Goal: Task Accomplishment & Management: Use online tool/utility

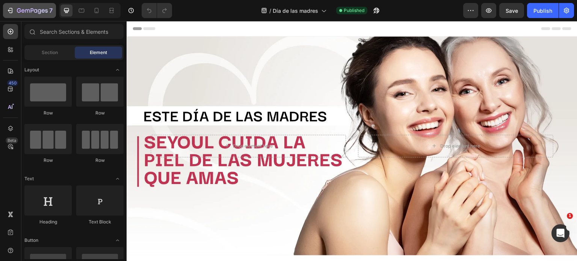
click at [46, 16] on button "7" at bounding box center [29, 10] width 53 height 15
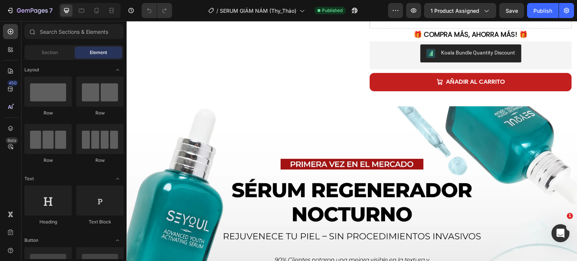
scroll to position [388, 0]
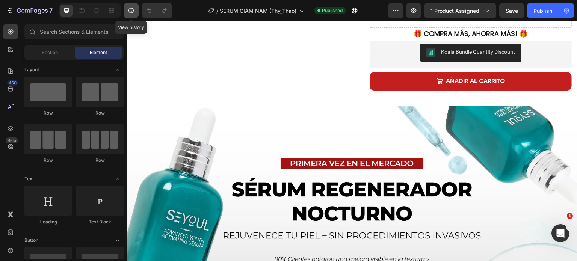
click at [131, 13] on icon "button" at bounding box center [130, 10] width 5 height 5
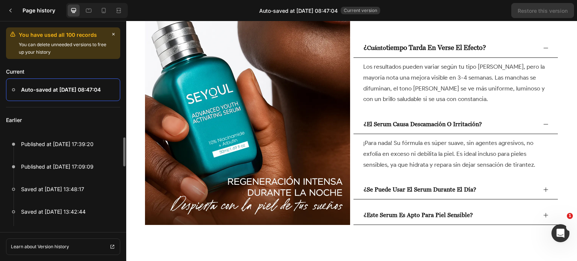
scroll to position [2615, 0]
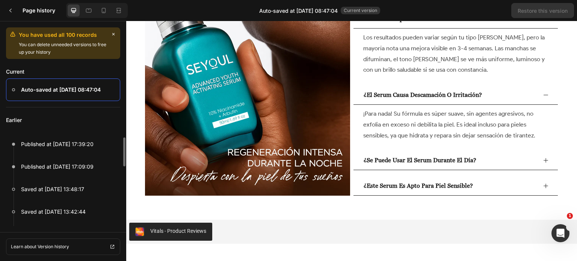
click at [243, 238] on div "Vitals - Product Reviews" at bounding box center [351, 232] width 445 height 18
click at [105, 9] on icon at bounding box center [104, 10] width 4 height 5
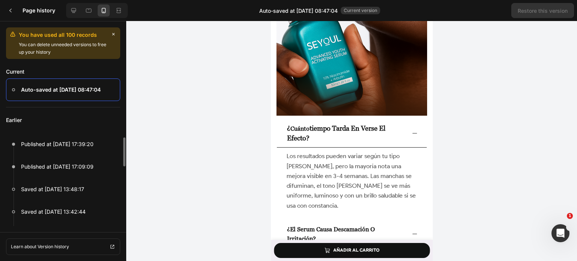
scroll to position [2889, 0]
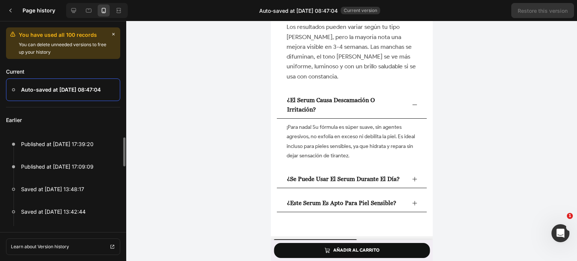
click at [368, 239] on div "Vitals - Product Reviews" at bounding box center [351, 248] width 156 height 18
click at [114, 31] on icon "button" at bounding box center [113, 34] width 6 height 6
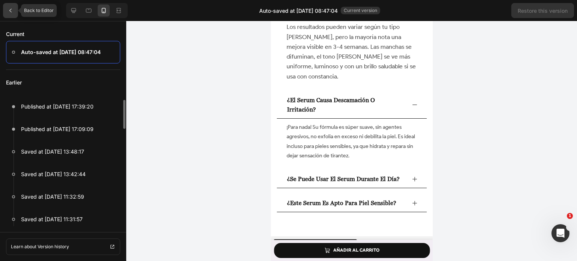
click at [8, 14] on div at bounding box center [10, 10] width 15 height 15
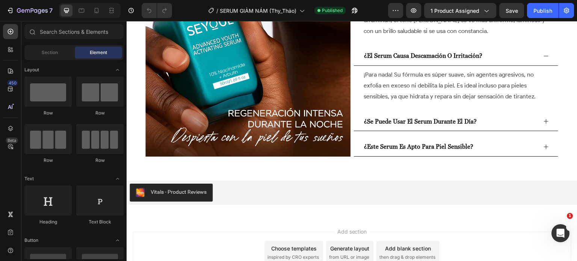
scroll to position [2866, 0]
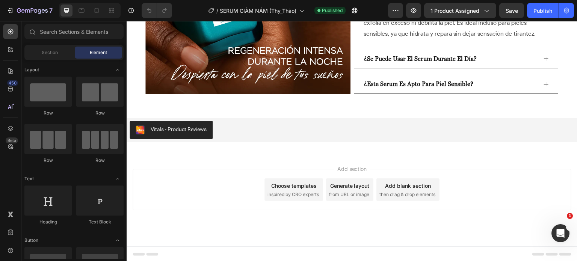
click at [248, 157] on div "Add section Choose templates inspired by CRO experts Generate layout from URL o…" at bounding box center [352, 200] width 451 height 92
click at [355, 9] on icon "button" at bounding box center [355, 11] width 8 height 8
click at [263, 161] on div "Add section Choose templates inspired by CRO experts Generate layout from URL o…" at bounding box center [352, 200] width 451 height 92
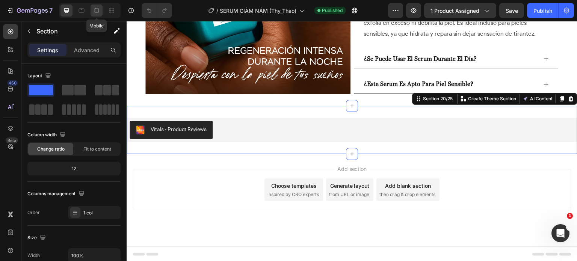
click at [93, 12] on icon at bounding box center [97, 11] width 8 height 8
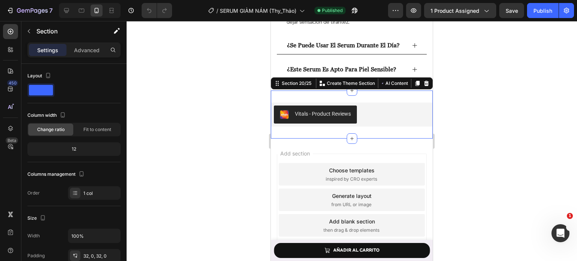
scroll to position [3203, 0]
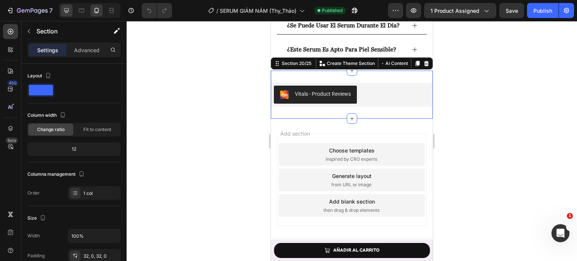
drag, startPoint x: 59, startPoint y: 7, endPoint x: 70, endPoint y: 13, distance: 12.1
click at [70, 13] on div at bounding box center [90, 10] width 62 height 15
click at [70, 13] on icon at bounding box center [67, 11] width 8 height 8
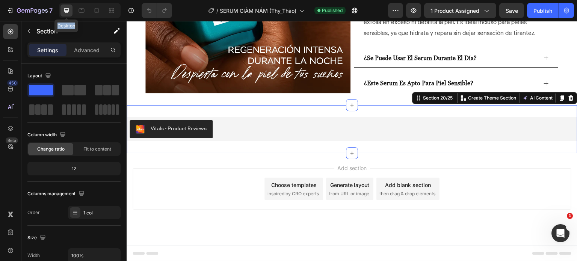
scroll to position [2842, 0]
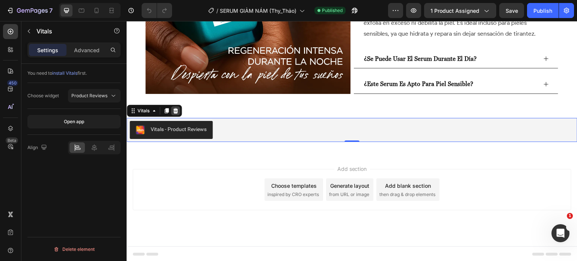
click at [177, 110] on icon at bounding box center [175, 110] width 5 height 5
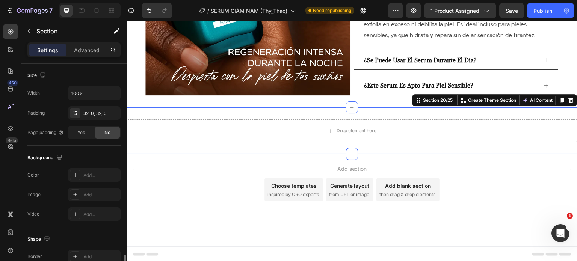
scroll to position [239, 0]
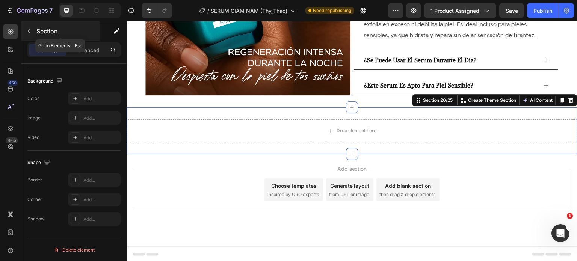
click at [29, 35] on button "button" at bounding box center [29, 31] width 12 height 12
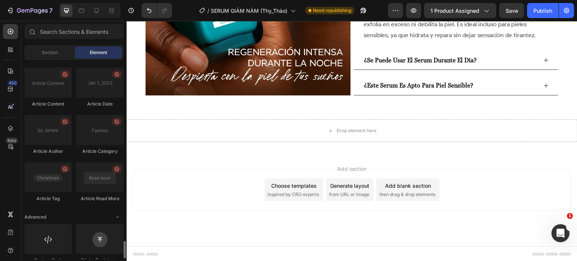
scroll to position [2076, 0]
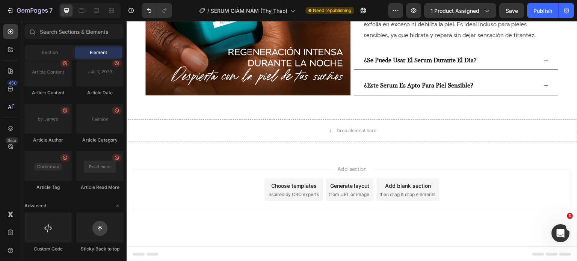
click at [52, 59] on div "Section Element" at bounding box center [73, 52] width 99 height 15
click at [50, 51] on span "Section" at bounding box center [50, 52] width 16 height 7
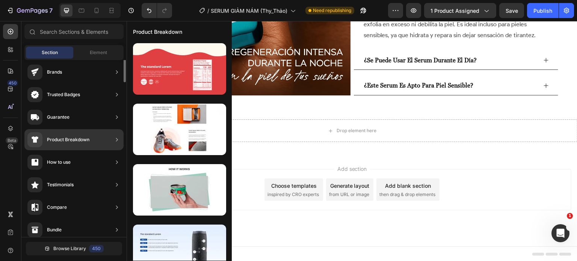
scroll to position [0, 0]
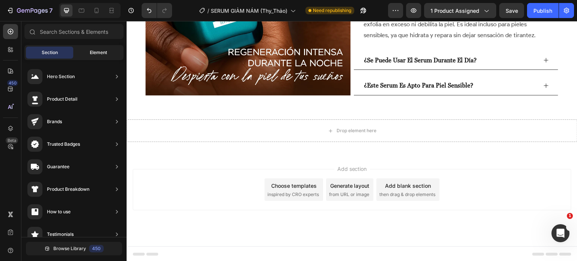
click at [92, 57] on div "Element" at bounding box center [98, 53] width 47 height 12
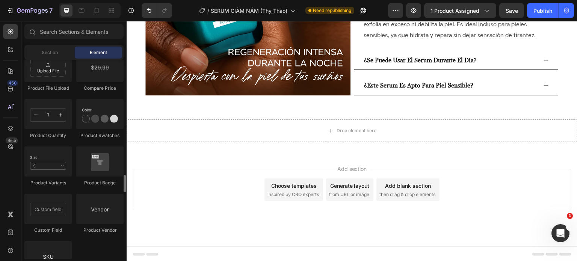
scroll to position [1314, 0]
click at [12, 52] on icon at bounding box center [12, 51] width 2 height 2
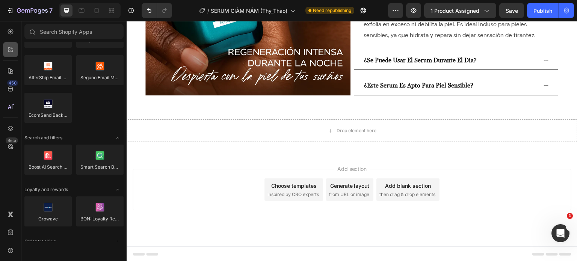
click at [8, 50] on icon at bounding box center [11, 50] width 8 height 8
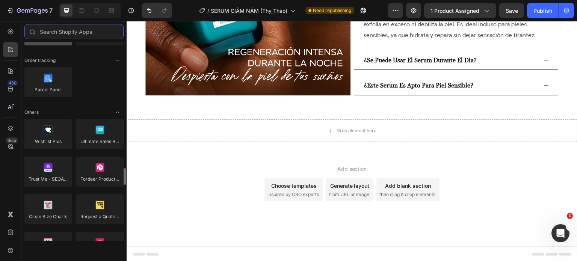
scroll to position [1496, 0]
click at [74, 30] on input "text" at bounding box center [73, 31] width 99 height 15
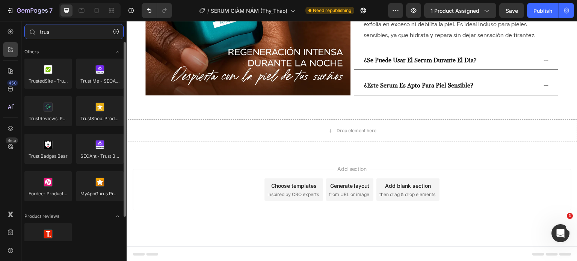
scroll to position [27, 0]
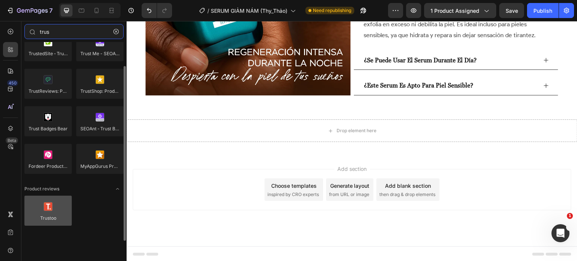
type input "trus"
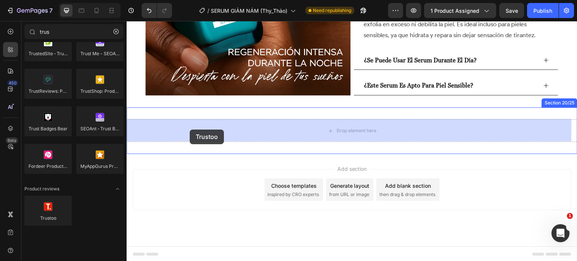
drag, startPoint x: 172, startPoint y: 228, endPoint x: 190, endPoint y: 130, distance: 100.0
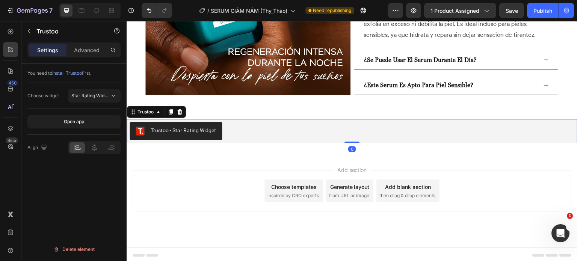
scroll to position [2842, 0]
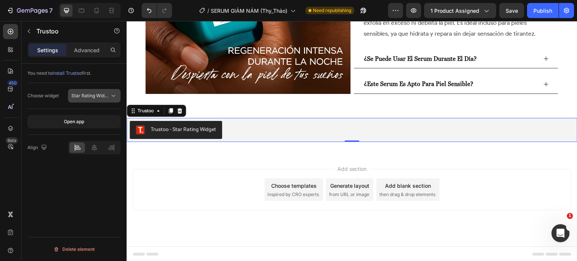
click at [110, 95] on icon at bounding box center [114, 96] width 8 height 8
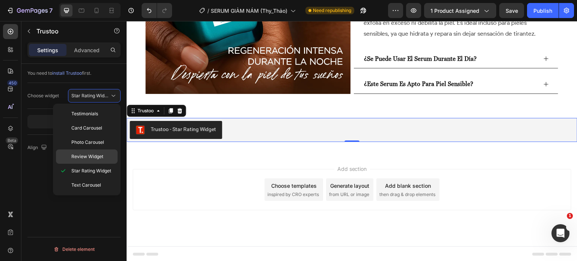
click at [80, 159] on span "Review Widget" at bounding box center [87, 156] width 32 height 7
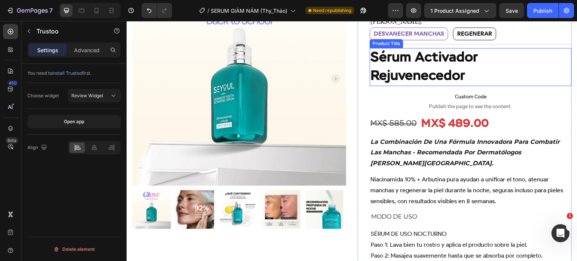
scroll to position [106, 0]
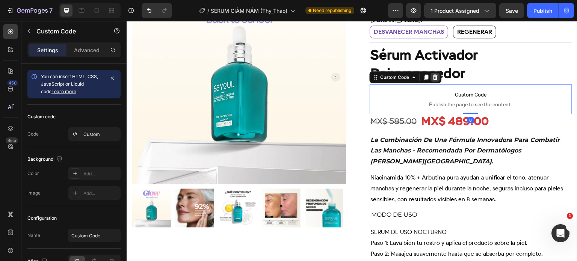
click at [434, 75] on icon at bounding box center [435, 76] width 5 height 5
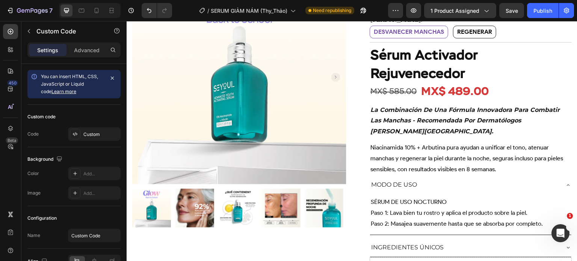
scroll to position [0, 0]
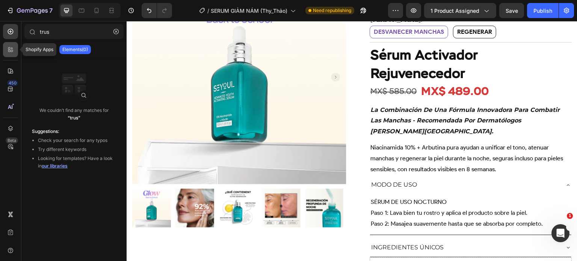
click at [12, 51] on icon at bounding box center [11, 50] width 8 height 8
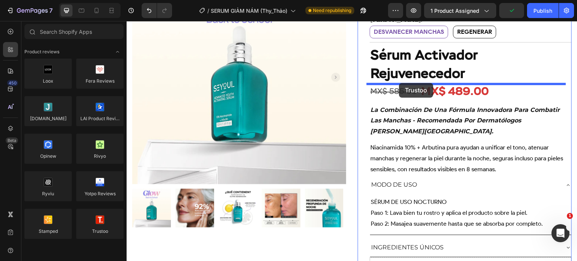
drag, startPoint x: 234, startPoint y: 241, endPoint x: 399, endPoint y: 83, distance: 229.0
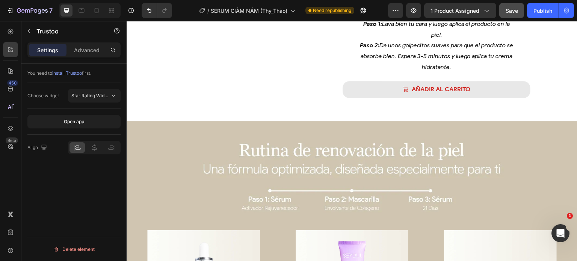
scroll to position [1748, 0]
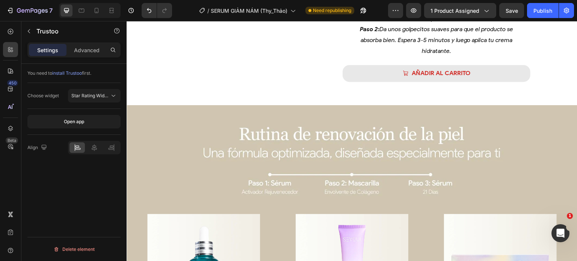
click at [89, 9] on div at bounding box center [90, 10] width 62 height 15
click at [94, 10] on icon at bounding box center [97, 11] width 8 height 8
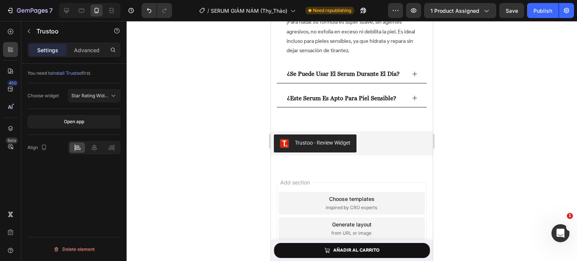
scroll to position [3538, 0]
click at [540, 9] on div "Publish" at bounding box center [542, 11] width 19 height 8
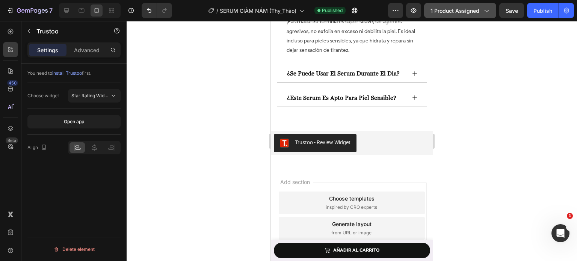
click at [472, 15] on button "1 product assigned" at bounding box center [460, 10] width 72 height 15
click at [221, 131] on div at bounding box center [352, 141] width 450 height 240
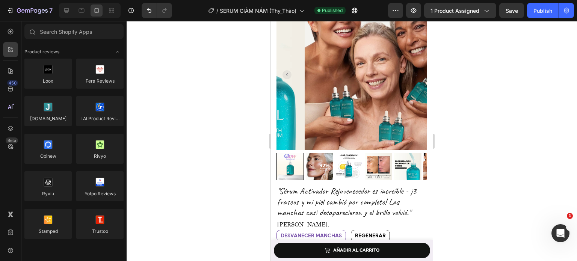
scroll to position [0, 0]
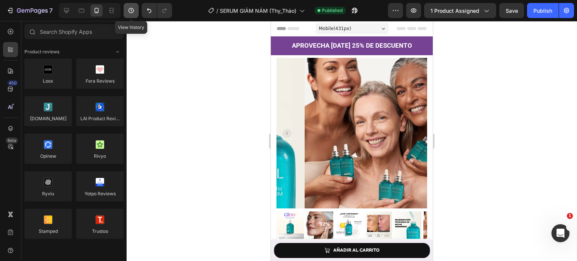
click at [126, 15] on button "button" at bounding box center [131, 10] width 15 height 15
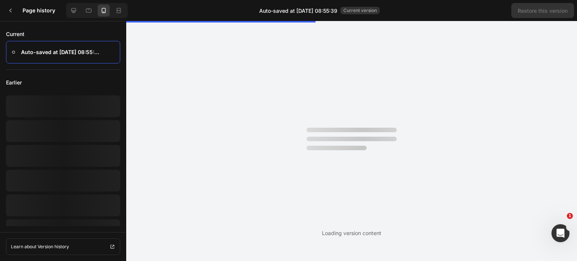
click at [126, 15] on div at bounding box center [97, 10] width 62 height 15
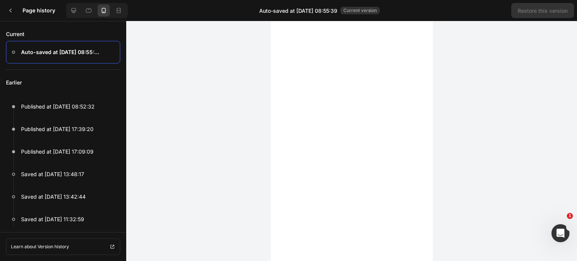
click at [61, 258] on div "Learn about Version history" at bounding box center [63, 246] width 126 height 29
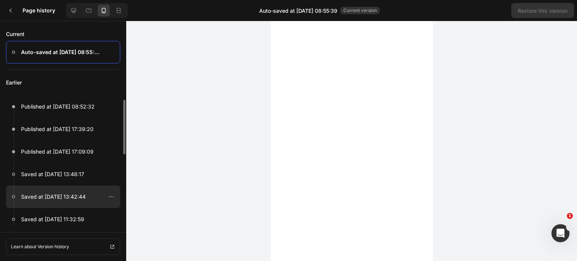
click at [55, 198] on p "Saved at [DATE] 13:42:44" at bounding box center [53, 196] width 65 height 9
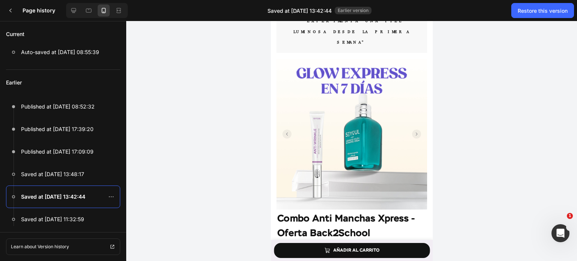
scroll to position [810, 0]
click at [520, 14] on div "Restore this version" at bounding box center [543, 11] width 50 height 8
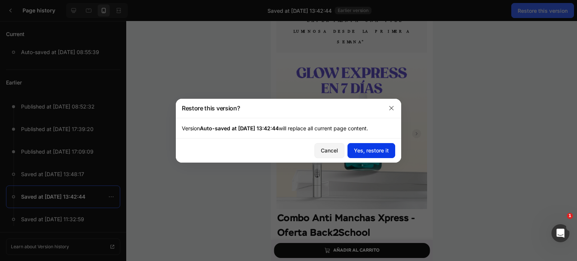
click at [385, 150] on div "Yes, restore it" at bounding box center [371, 150] width 35 height 8
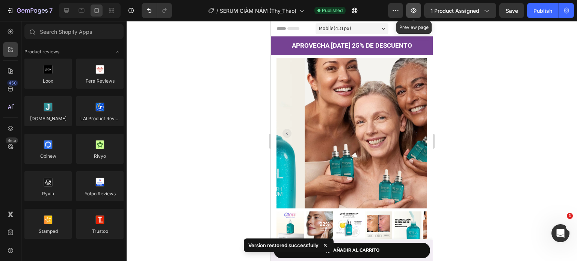
click at [415, 10] on icon "button" at bounding box center [414, 11] width 8 height 8
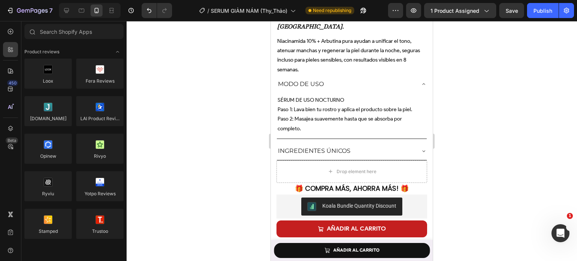
scroll to position [381, 0]
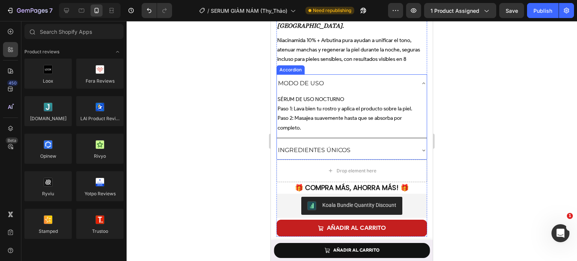
click at [362, 74] on div "Modo de uso" at bounding box center [352, 83] width 150 height 18
